Goal: Information Seeking & Learning: Check status

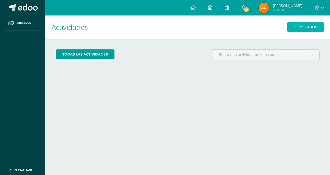
click at [294, 23] on link "Mis hijos" at bounding box center [306, 27] width 37 height 10
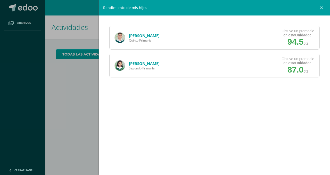
click at [148, 36] on link "[PERSON_NAME]" at bounding box center [144, 35] width 31 height 5
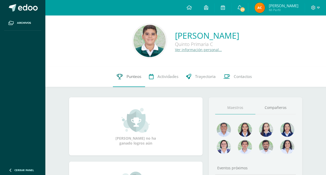
click at [123, 75] on link "Punteos" at bounding box center [129, 76] width 32 height 21
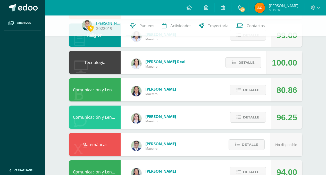
scroll to position [112, 0]
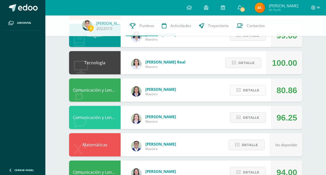
click at [252, 93] on span "Detalle" at bounding box center [251, 90] width 16 height 10
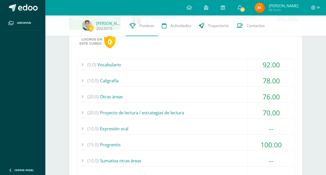
scroll to position [185, 0]
